Goal: Navigation & Orientation: Find specific page/section

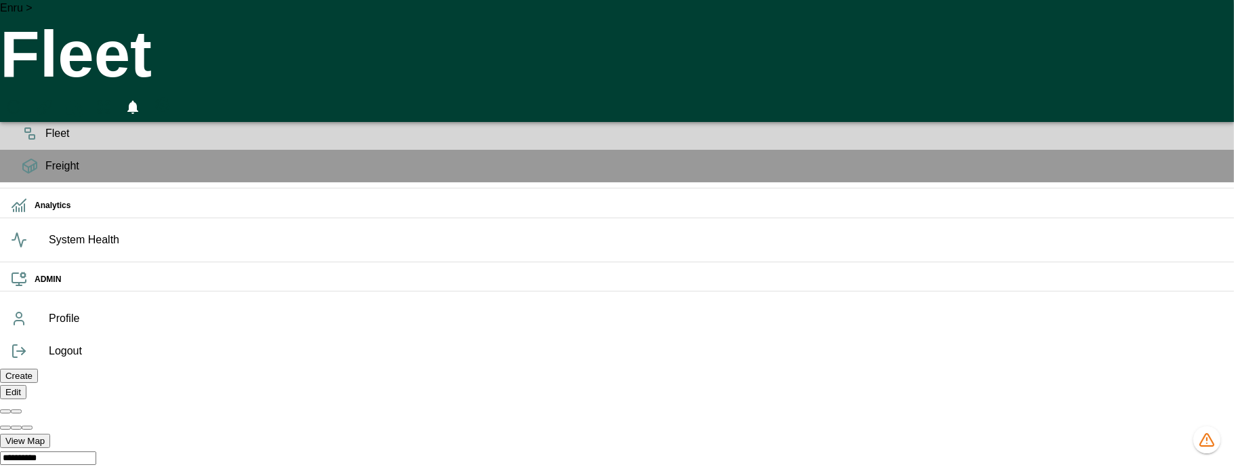
click at [24, 105] on icon at bounding box center [30, 101] width 16 height 16
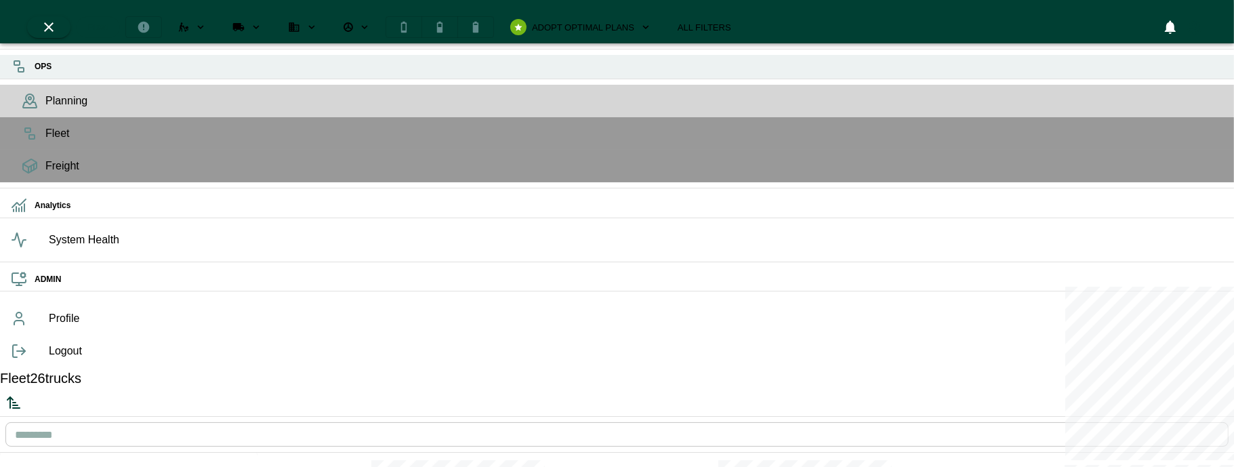
click at [24, 73] on icon at bounding box center [19, 66] width 16 height 16
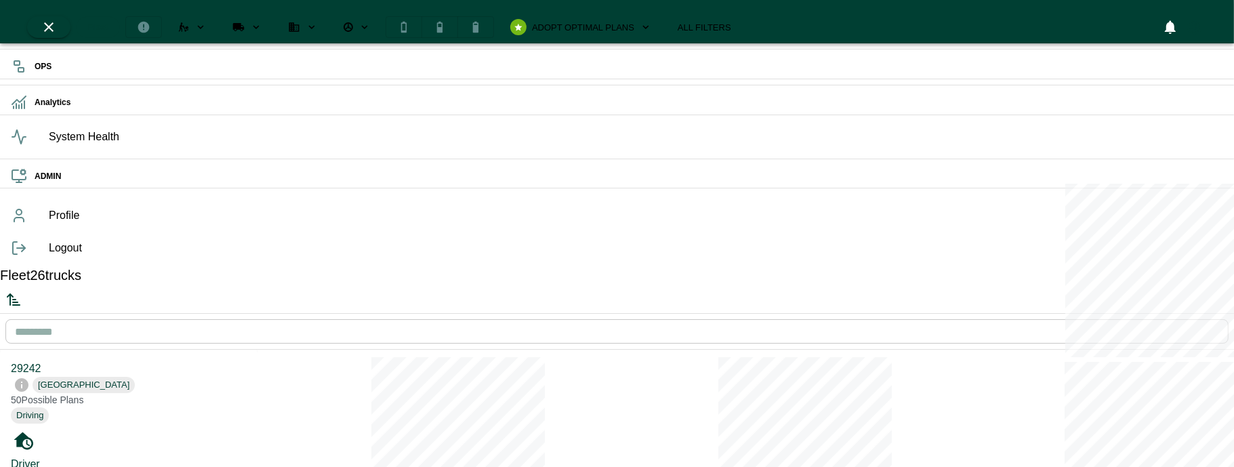
click at [31, 16] on icon "button" at bounding box center [21, 21] width 33 height 33
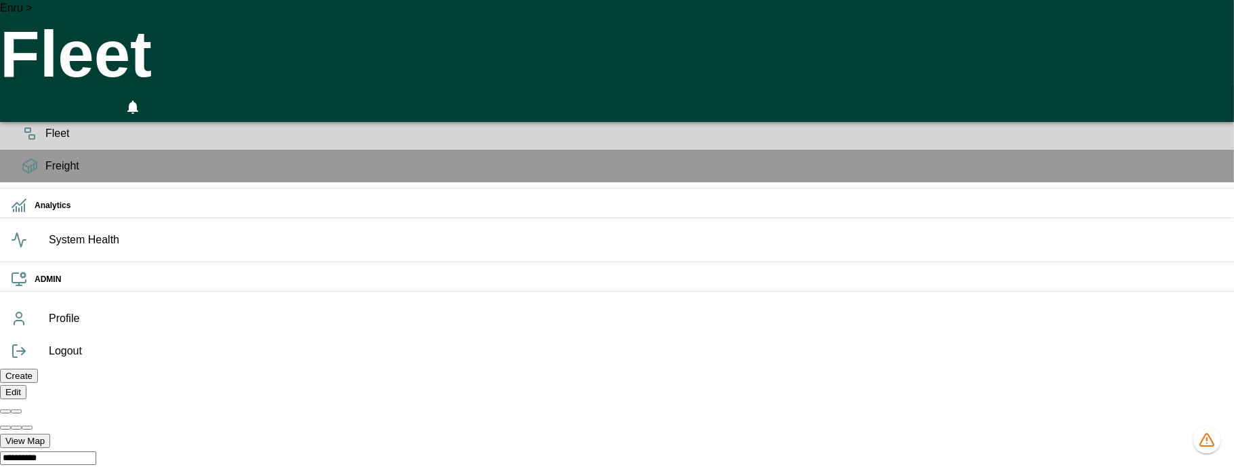
click at [87, 92] on button "HomeTime Editor" at bounding box center [74, 107] width 24 height 30
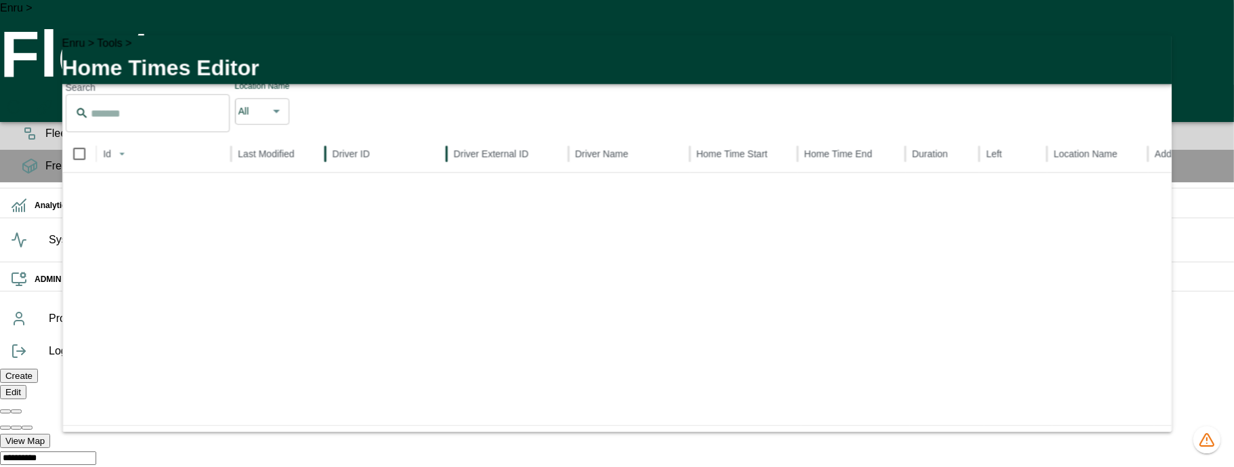
click at [391, 172] on div "Driver ID" at bounding box center [386, 153] width 108 height 37
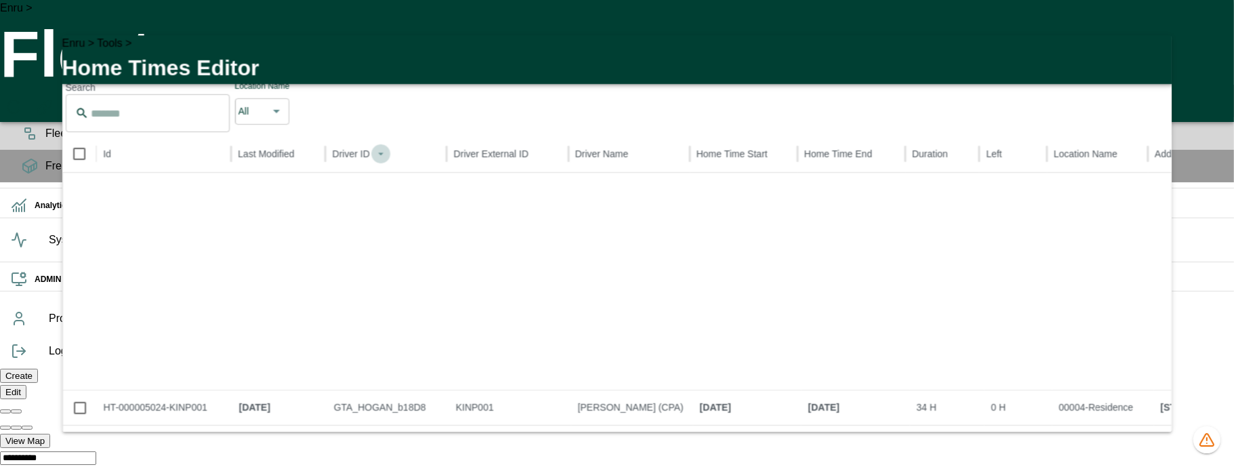
click at [386, 163] on button "Sort" at bounding box center [380, 153] width 19 height 19
